Goal: Task Accomplishment & Management: Complete application form

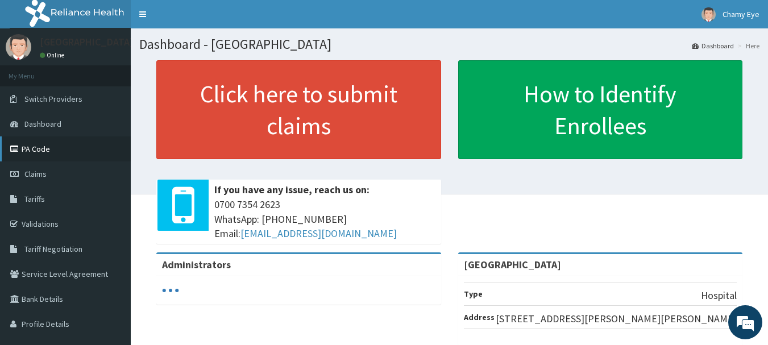
click at [69, 153] on link "PA Code" at bounding box center [65, 148] width 131 height 25
click at [56, 177] on link "Claims" at bounding box center [65, 173] width 131 height 25
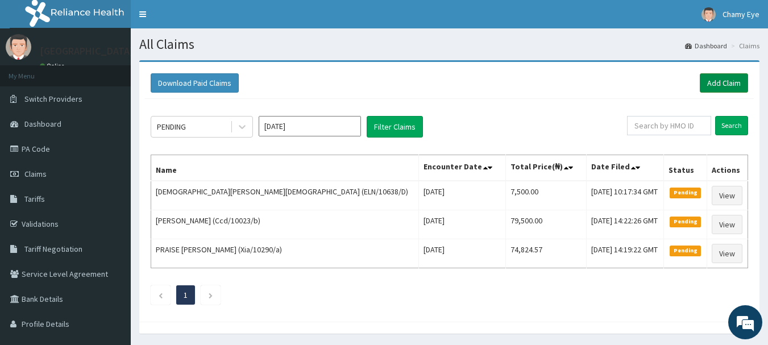
click at [715, 84] on link "Add Claim" at bounding box center [723, 82] width 48 height 19
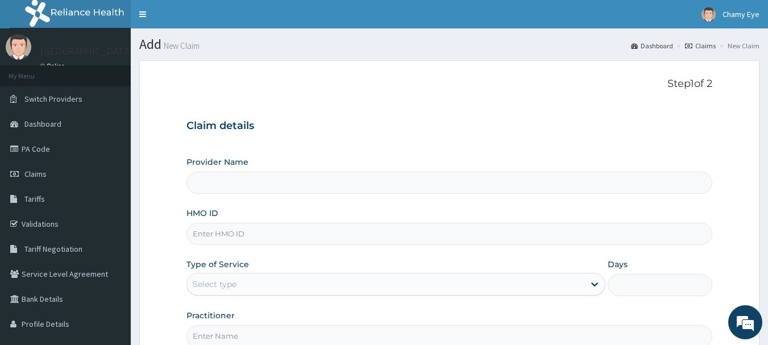
type input "[GEOGRAPHIC_DATA]"
click at [346, 240] on input "HMO ID" at bounding box center [449, 234] width 526 height 22
paste input "ELN/10638/B"
type input "ELN/10638/B"
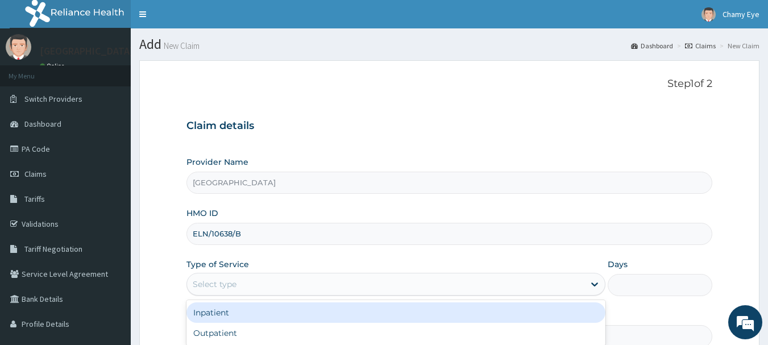
click at [406, 285] on div "Select type" at bounding box center [385, 284] width 397 height 18
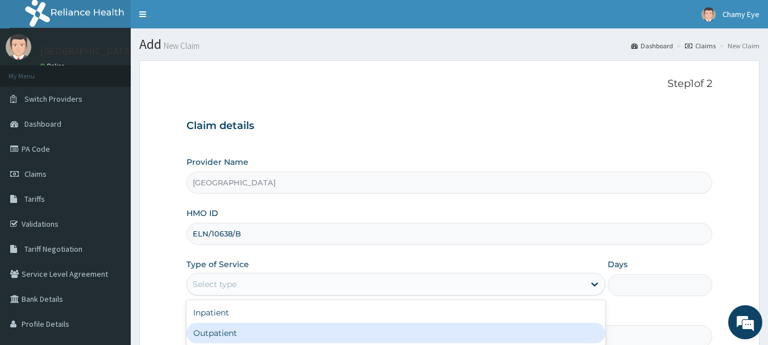
click at [357, 332] on div "Outpatient" at bounding box center [395, 333] width 419 height 20
type input "1"
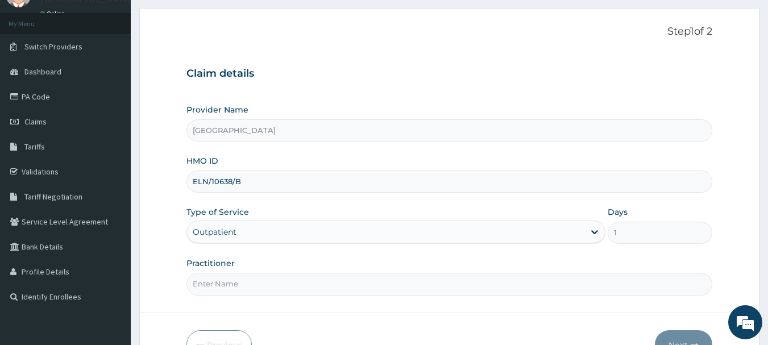
scroll to position [68, 0]
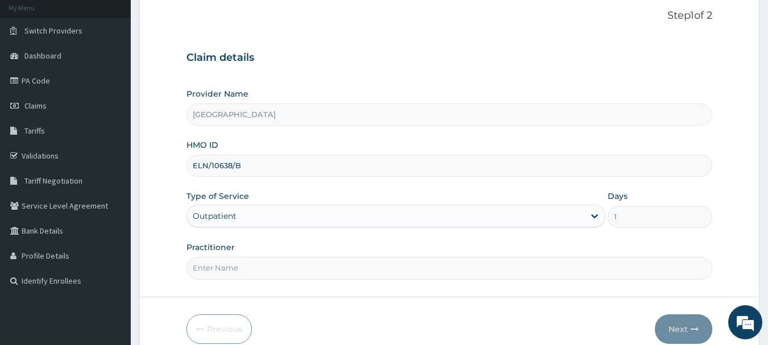
click at [495, 273] on input "Practitioner" at bounding box center [449, 268] width 526 height 22
type input "DR YUSUF"
click at [676, 327] on button "Next" at bounding box center [683, 329] width 57 height 30
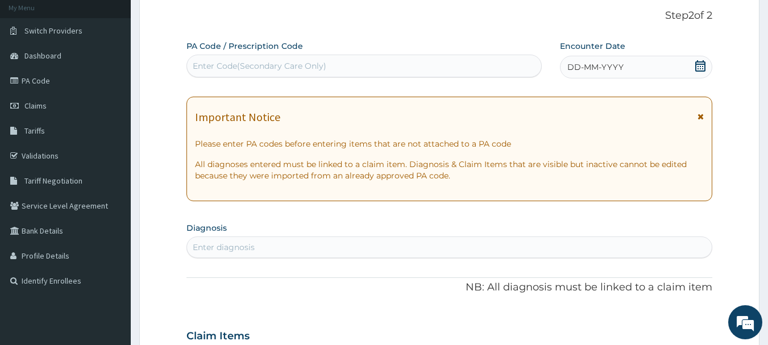
click at [400, 68] on div "Enter Code(Secondary Care Only)" at bounding box center [364, 66] width 355 height 18
paste input "PA/767704"
type input "PA/767704"
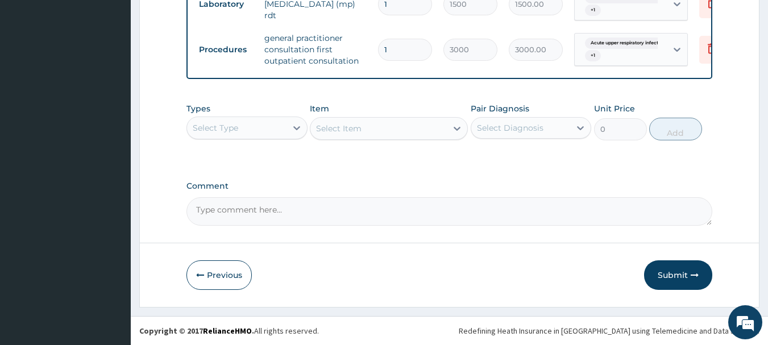
scroll to position [745, 0]
click at [693, 282] on button "Submit" at bounding box center [678, 275] width 68 height 30
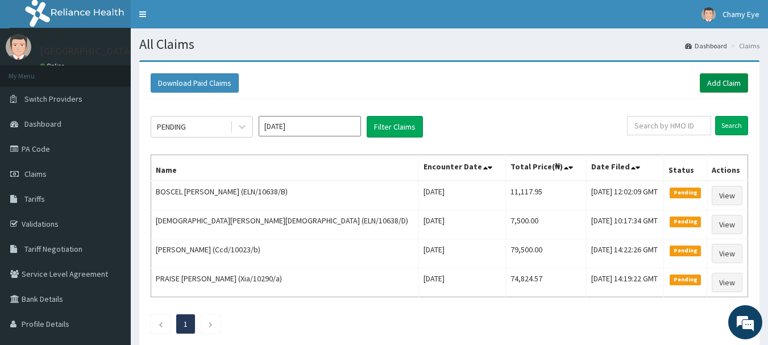
click at [707, 84] on link "Add Claim" at bounding box center [723, 82] width 48 height 19
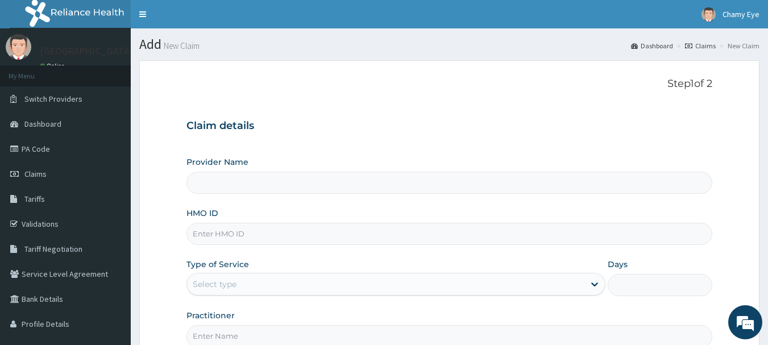
click at [361, 237] on input "HMO ID" at bounding box center [449, 234] width 526 height 22
paste input "GSV/12692/A"
type input "GSV/12692/A"
type input "[GEOGRAPHIC_DATA]"
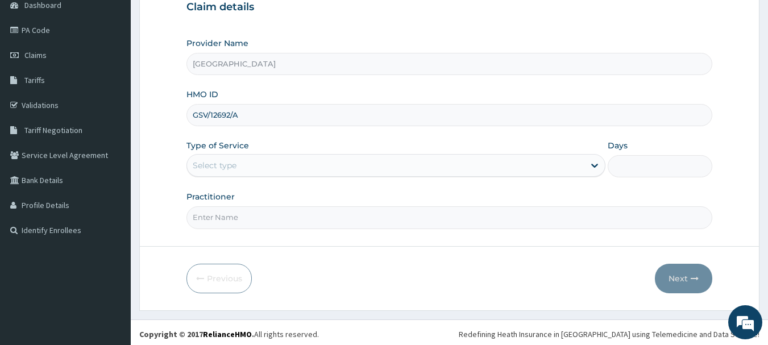
scroll to position [122, 0]
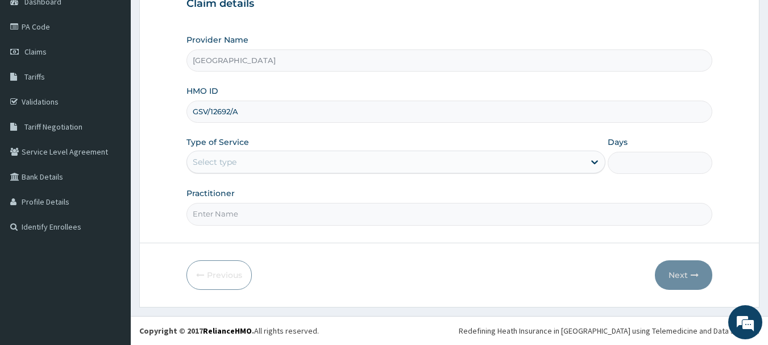
type input "GSV/12692/A"
click at [337, 166] on div "Select type" at bounding box center [385, 162] width 397 height 18
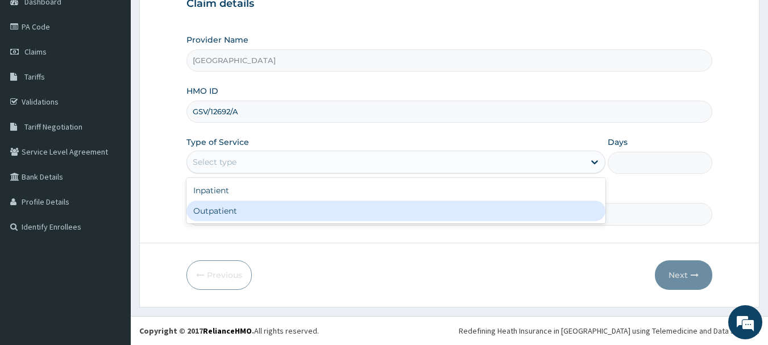
scroll to position [0, 0]
click at [289, 214] on div "Outpatient" at bounding box center [395, 211] width 419 height 20
type input "1"
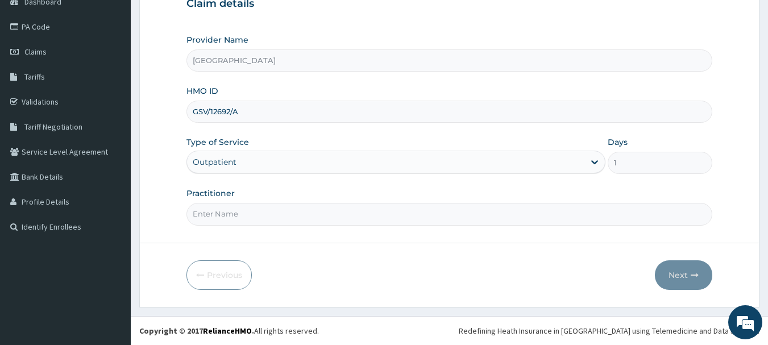
click at [303, 214] on input "Practitioner" at bounding box center [449, 214] width 526 height 22
type input "DR YUSUF"
click at [678, 276] on button "Next" at bounding box center [683, 275] width 57 height 30
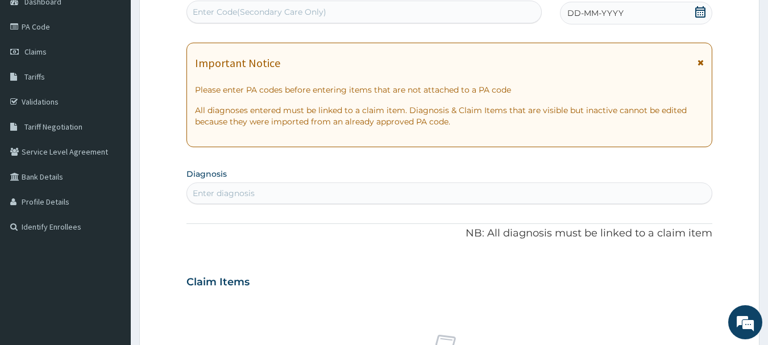
click at [456, 7] on div "Enter Code(Secondary Care Only)" at bounding box center [364, 12] width 355 height 18
paste input "PA/EC28F1"
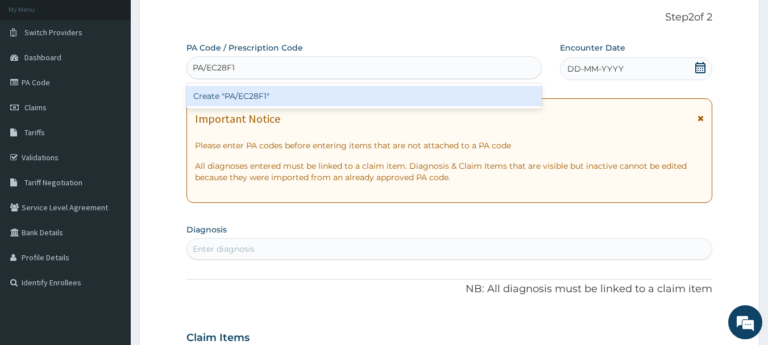
scroll to position [39, 0]
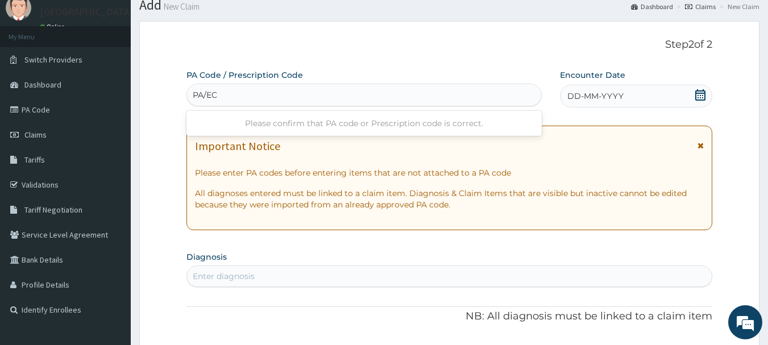
type input "PA/EC"
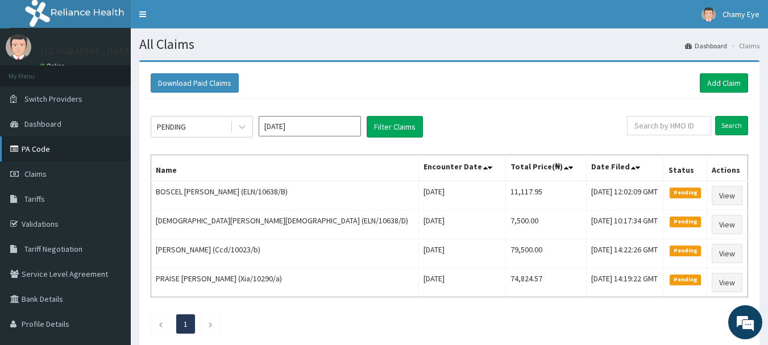
click at [80, 152] on link "PA Code" at bounding box center [65, 148] width 131 height 25
